Goal: Task Accomplishment & Management: Use online tool/utility

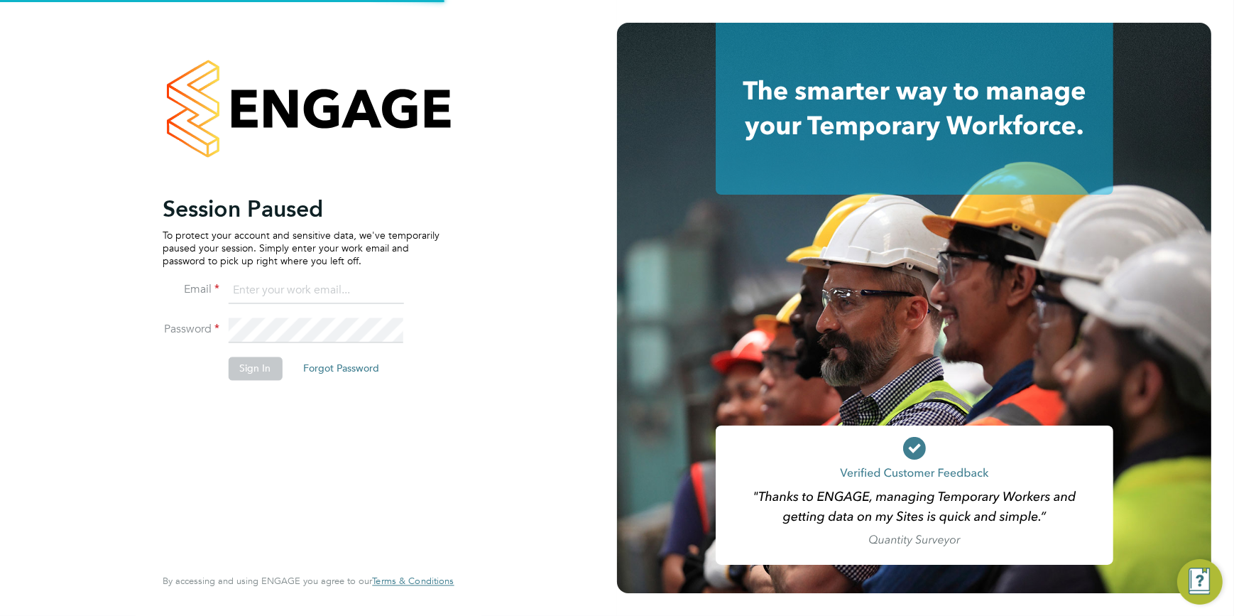
type input "[EMAIL_ADDRESS][DOMAIN_NAME]"
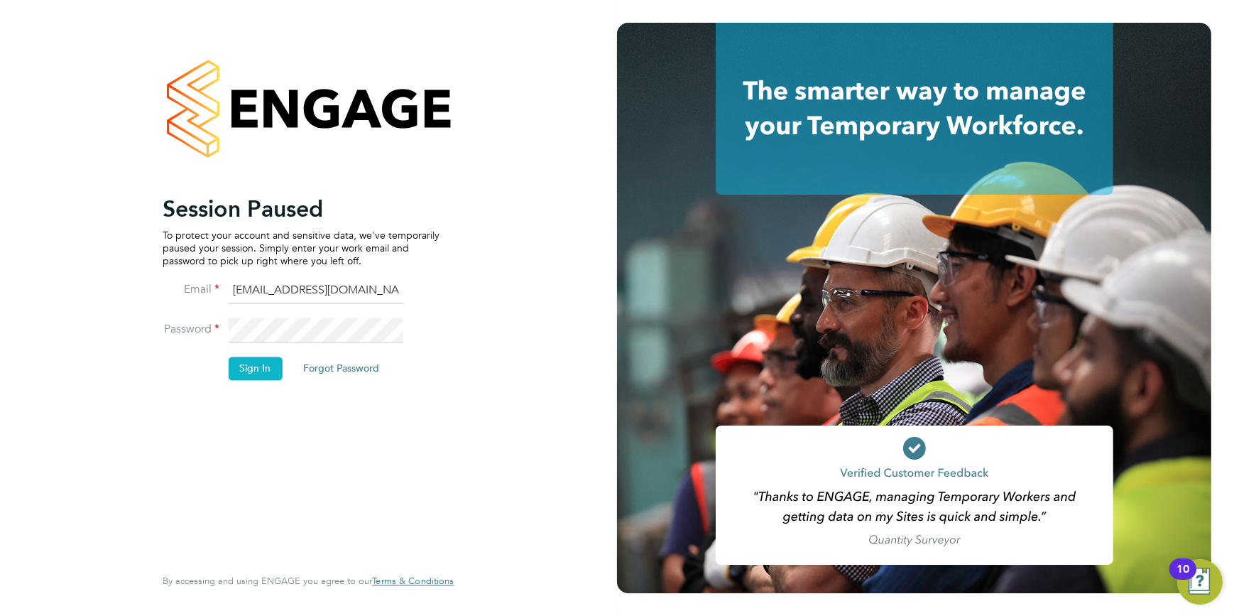
click at [234, 356] on li "Password" at bounding box center [301, 337] width 277 height 40
click at [244, 368] on button "Sign In" at bounding box center [255, 368] width 54 height 23
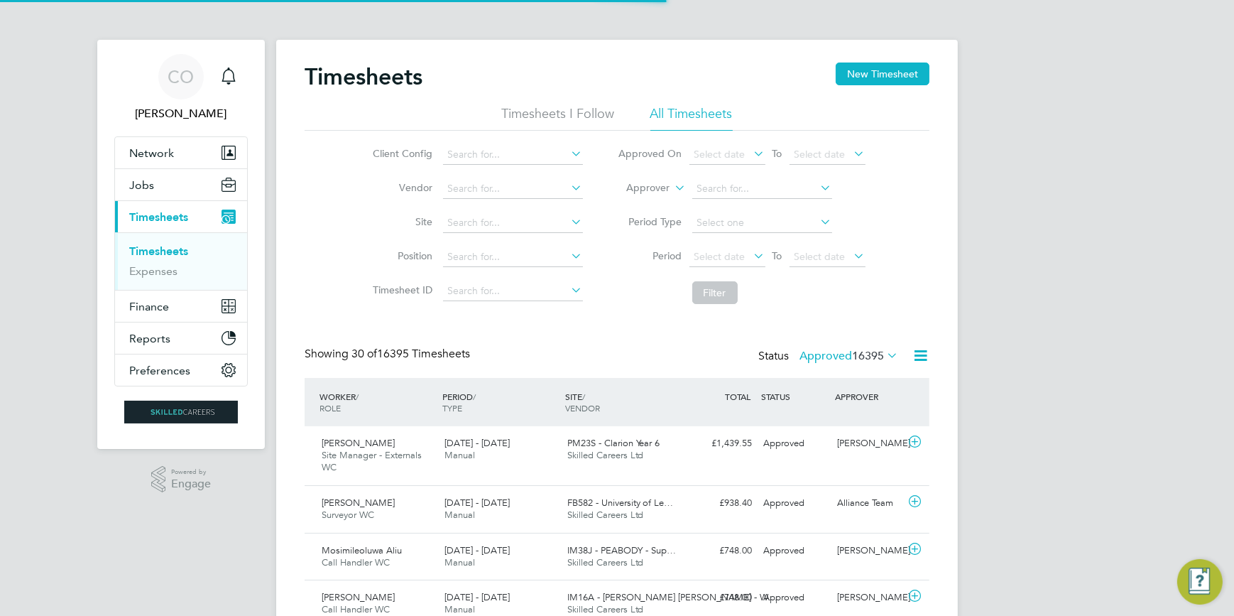
click at [464, 233] on li "Site" at bounding box center [476, 223] width 249 height 34
click at [462, 227] on input at bounding box center [513, 223] width 140 height 20
click at [485, 239] on b "View" at bounding box center [480, 242] width 23 height 12
type input "Mill View, Pagham"
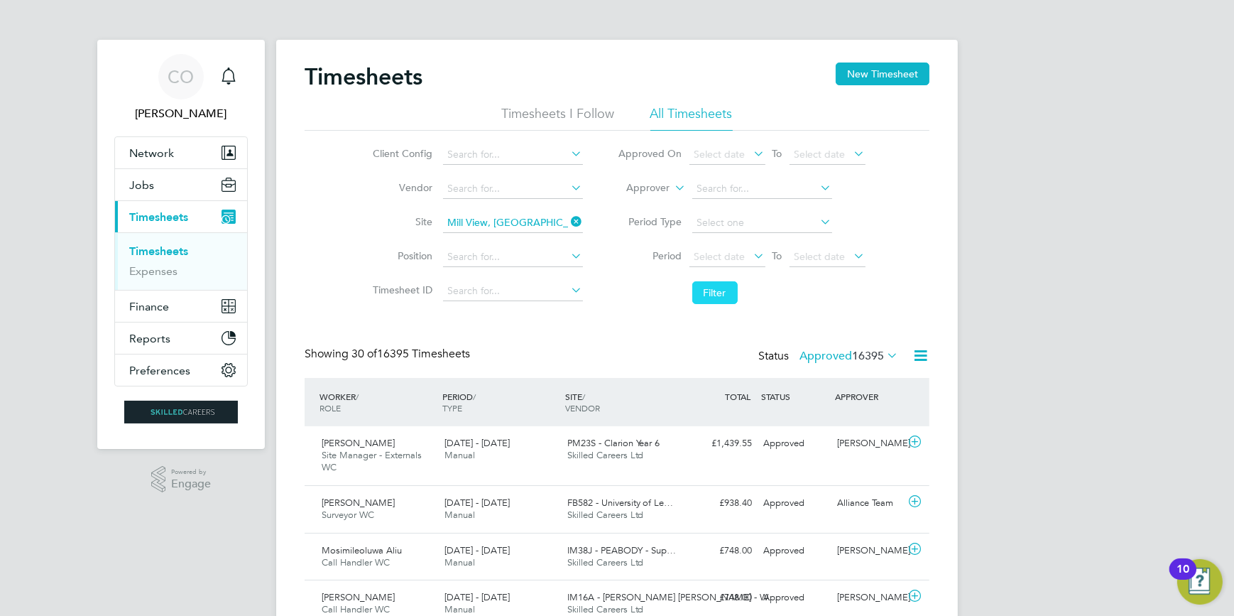
click at [712, 287] on button "Filter" at bounding box center [714, 292] width 45 height 23
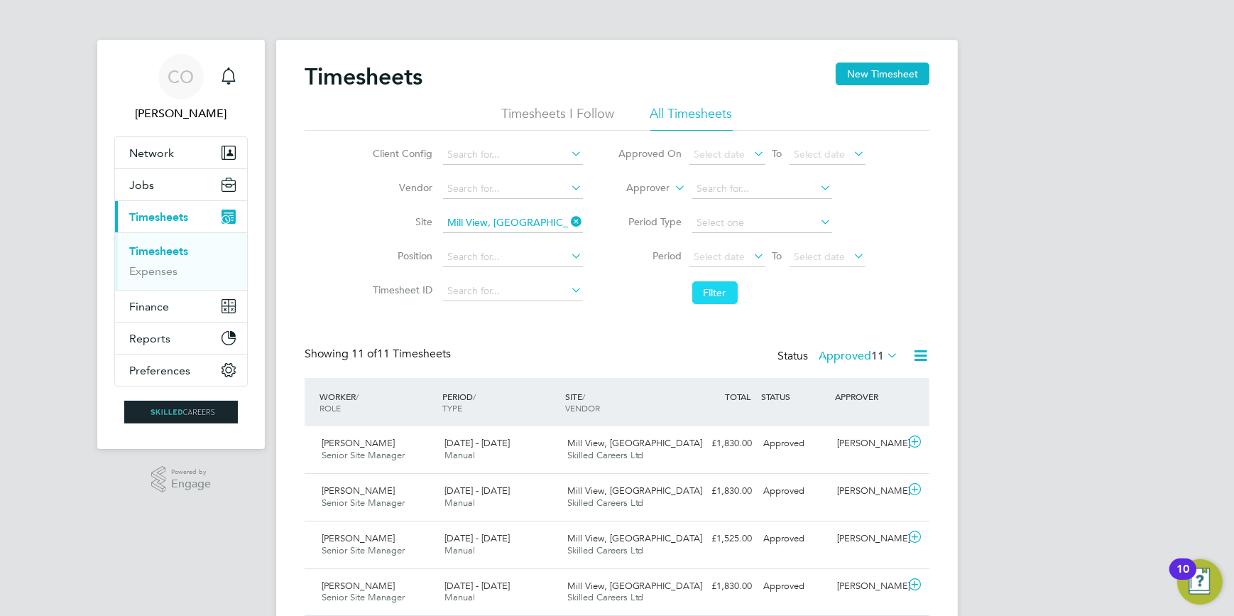
click at [709, 290] on button "Filter" at bounding box center [714, 292] width 45 height 23
